Goal: Information Seeking & Learning: Learn about a topic

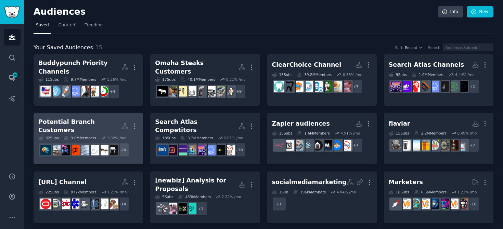
click at [97, 120] on div "Potential Branch Customers" at bounding box center [79, 126] width 83 height 17
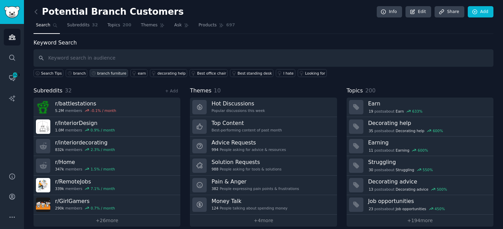
click at [105, 76] on link "branch furniture" at bounding box center [109, 73] width 38 height 8
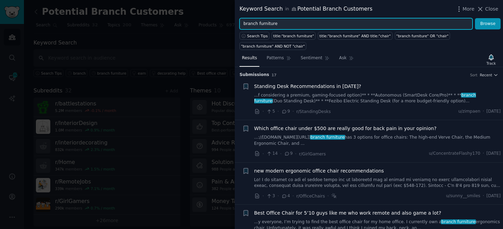
click at [263, 25] on input "branch furniture" at bounding box center [355, 24] width 233 height 12
click at [475, 18] on button "Browse" at bounding box center [488, 24] width 26 height 12
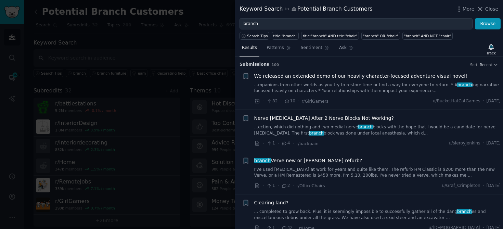
click at [372, 177] on link "I've used [MEDICAL_DATA] at work for years and quite like them. The refurb HM C…" at bounding box center [377, 173] width 247 height 12
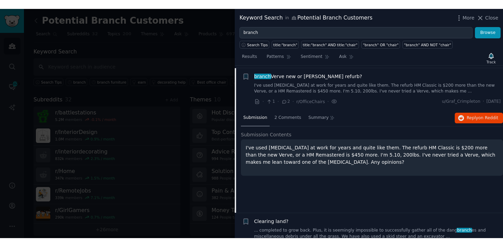
scroll to position [95, 0]
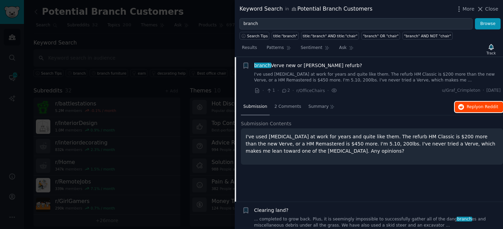
click at [476, 111] on button "Reply on Reddit" at bounding box center [478, 107] width 48 height 11
click at [313, 51] on link "Sentiment" at bounding box center [315, 49] width 34 height 14
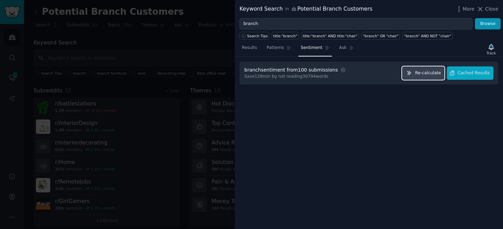
click at [425, 74] on span "Re-calculate" at bounding box center [428, 73] width 26 height 6
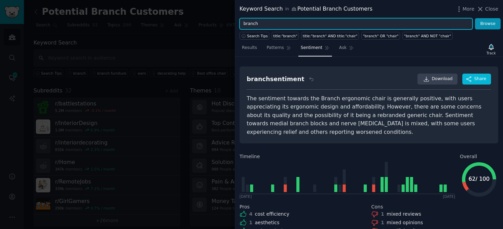
click at [291, 23] on input "branch" at bounding box center [355, 24] width 233 height 12
type input "office chairs"
click at [475, 18] on button "Browse" at bounding box center [488, 24] width 26 height 12
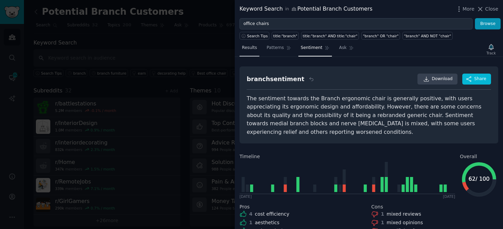
click at [254, 47] on span "Results" at bounding box center [249, 48] width 15 height 6
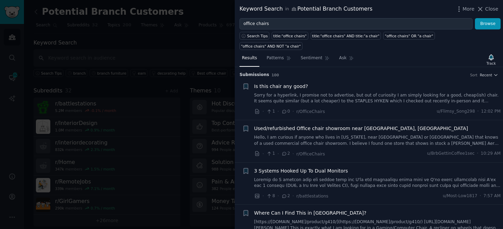
click at [94, 40] on div at bounding box center [251, 114] width 503 height 229
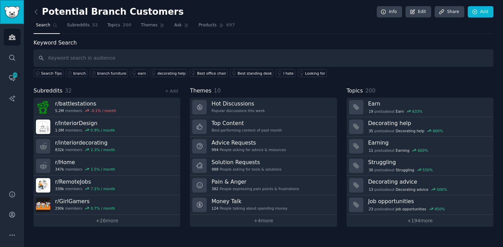
click at [8, 14] on img "Sidebar" at bounding box center [12, 12] width 16 height 12
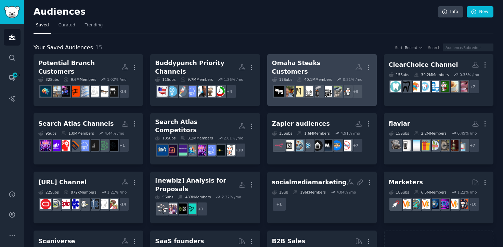
click at [323, 56] on link "Omaha Steaks Customers More 17 Sub s 40.1M Members 0.21 % /mo + 9" at bounding box center [321, 80] width 109 height 52
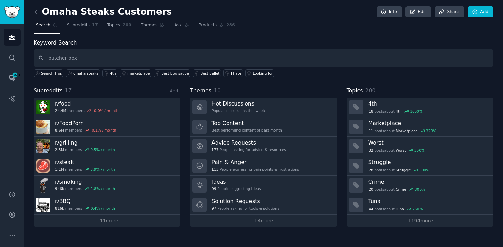
type input "butcher box"
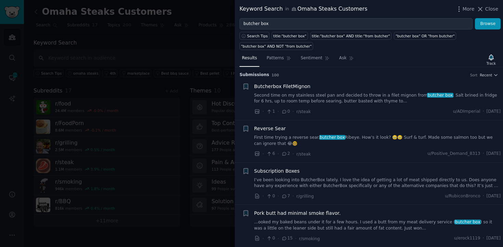
click at [374, 184] on link "I’ve been looking into ButcherBox lately. I love the idea of getting a lot of m…" at bounding box center [377, 183] width 247 height 12
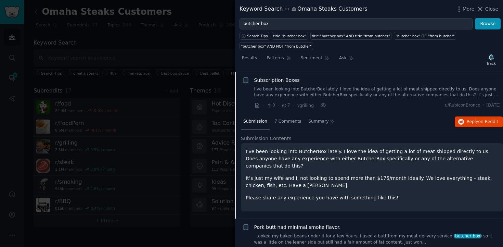
scroll to position [95, 0]
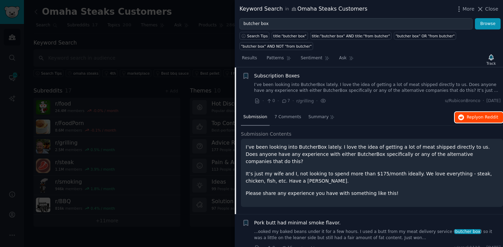
click at [469, 117] on span "Reply on Reddit" at bounding box center [481, 117] width 31 height 6
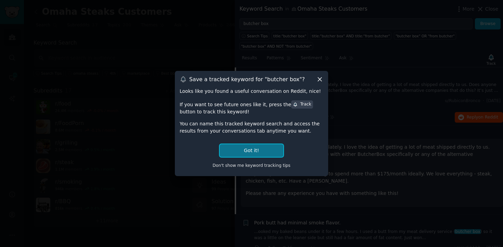
click at [251, 154] on button "Got it!" at bounding box center [252, 150] width 64 height 13
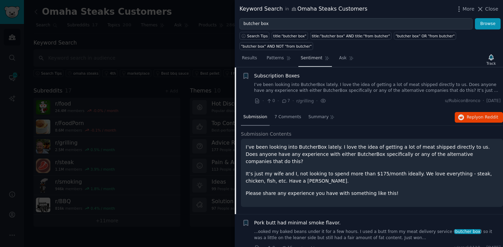
click at [318, 58] on span "Sentiment" at bounding box center [312, 58] width 22 height 6
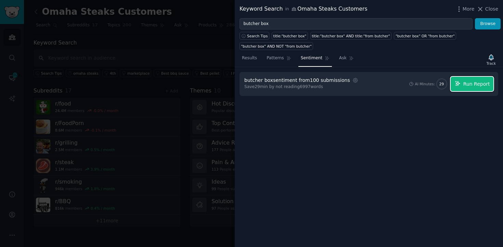
click at [461, 84] on icon "button" at bounding box center [457, 83] width 6 height 6
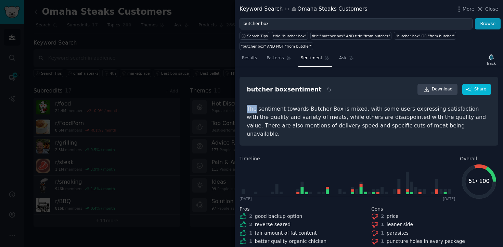
click at [247, 102] on div "butcher box sentiment Download Share The sentiment towards Butcher Box is mixed…" at bounding box center [368, 111] width 259 height 69
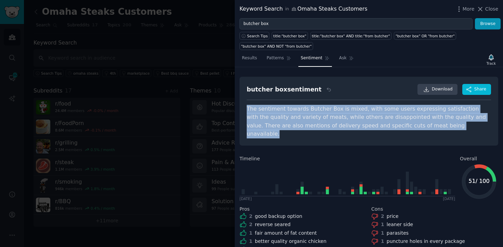
drag, startPoint x: 246, startPoint y: 110, endPoint x: 449, endPoint y: 124, distance: 203.3
click at [449, 124] on div "butcher box sentiment Download Share The sentiment towards Butcher Box is mixed…" at bounding box center [368, 111] width 259 height 69
copy div "The sentiment towards Butcher Box is mixed, with some users expressing satisfac…"
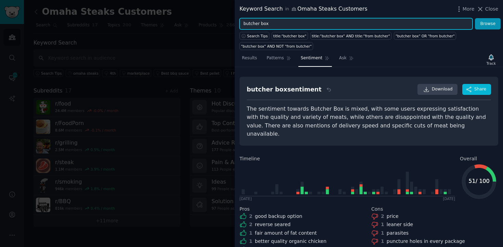
click at [304, 24] on input "butcher box" at bounding box center [355, 24] width 233 height 12
click at [475, 18] on button "Browse" at bounding box center [488, 24] width 26 height 12
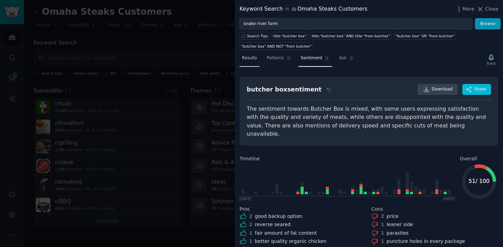
click at [252, 61] on span "Results" at bounding box center [249, 58] width 15 height 6
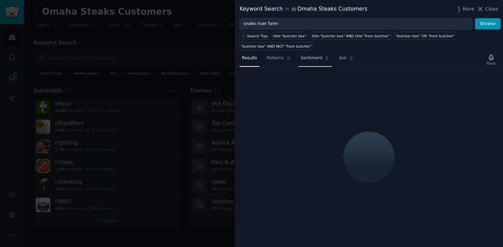
click at [307, 59] on span "Sentiment" at bounding box center [312, 58] width 22 height 6
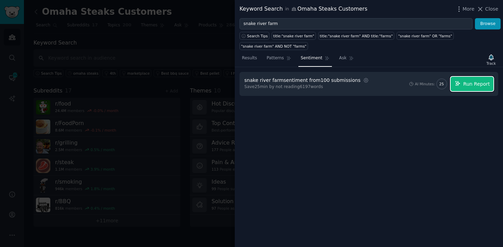
click at [475, 88] on button "Run Report" at bounding box center [471, 84] width 43 height 14
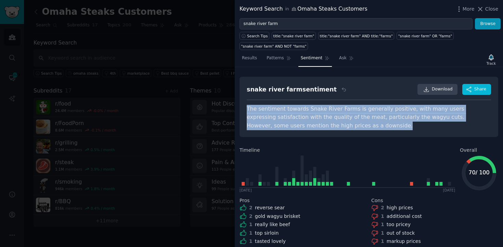
drag, startPoint x: 244, startPoint y: 106, endPoint x: 343, endPoint y: 124, distance: 101.1
click at [343, 124] on div "snake river farm sentiment Download Share The sentiment towards Snake River Far…" at bounding box center [368, 107] width 259 height 60
copy div "The sentiment towards Snake River Farms is generally positive, with many users …"
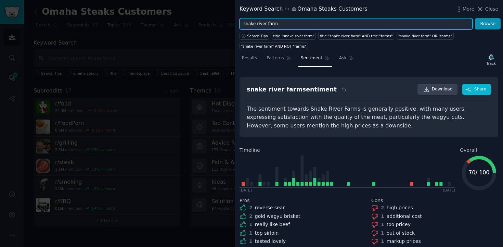
click at [286, 21] on input "snake river farm" at bounding box center [355, 24] width 233 height 12
type input "crowd cow"
click at [475, 18] on button "Browse" at bounding box center [488, 24] width 26 height 12
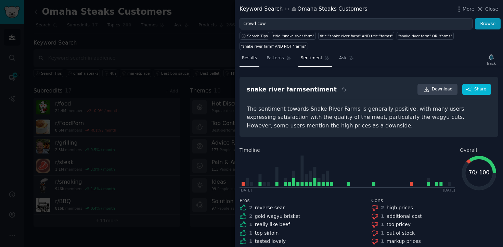
click at [253, 58] on span "Results" at bounding box center [249, 58] width 15 height 6
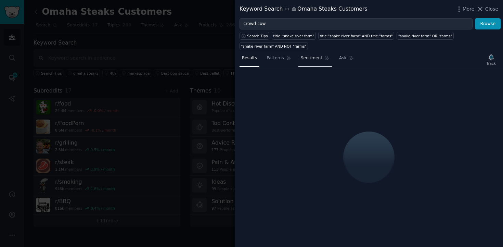
click at [315, 64] on link "Sentiment" at bounding box center [315, 60] width 34 height 14
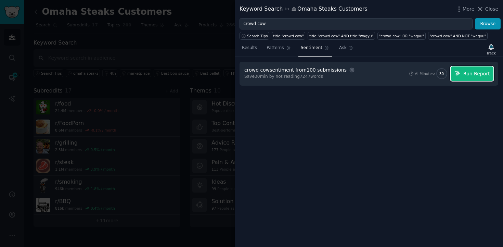
click at [471, 74] on span "Run Report" at bounding box center [476, 73] width 27 height 7
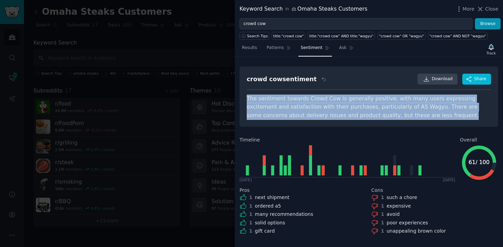
drag, startPoint x: 245, startPoint y: 96, endPoint x: 418, endPoint y: 115, distance: 173.3
click at [418, 115] on div "crowd cow sentiment Download Share The sentiment towards Crowd Cow is generally…" at bounding box center [368, 96] width 259 height 60
copy div "The sentiment towards Crowd Cow is generally positive, with many users expressi…"
